Goal: Task Accomplishment & Management: Manage account settings

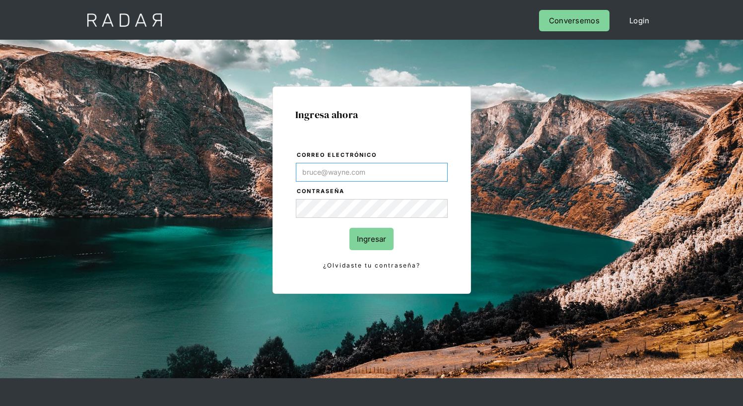
type input "[EMAIL_ADDRESS][PERSON_NAME][DOMAIN_NAME]"
click at [371, 239] on input "Ingresar" at bounding box center [371, 239] width 44 height 22
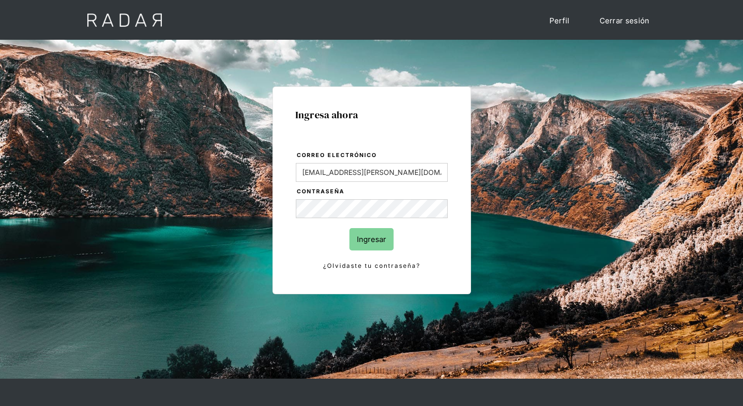
click at [371, 239] on input "Ingresar" at bounding box center [371, 239] width 44 height 22
